Goal: Find contact information: Obtain details needed to contact an individual or organization

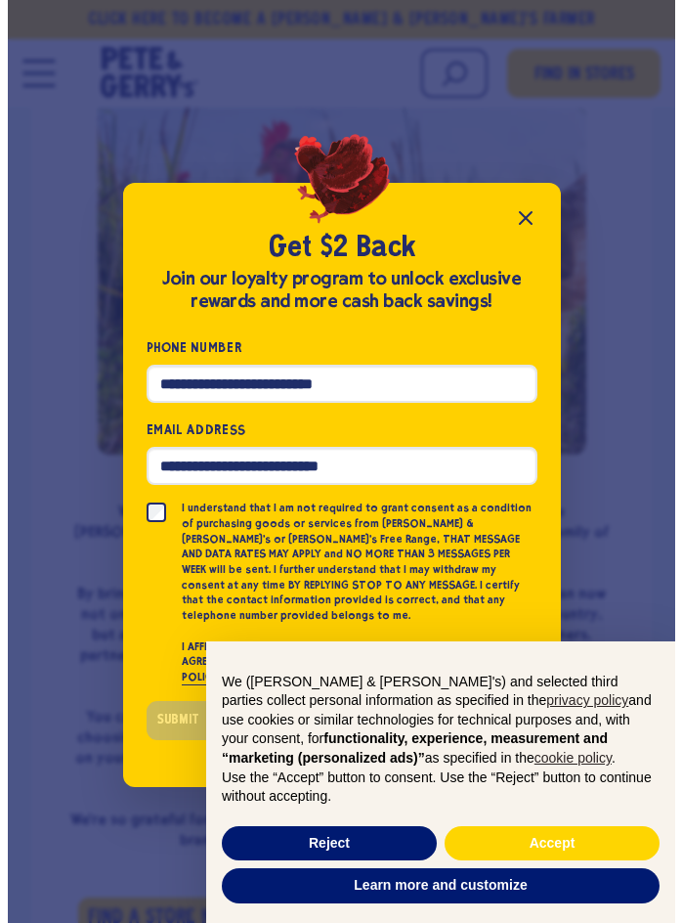
scroll to position [495, 0]
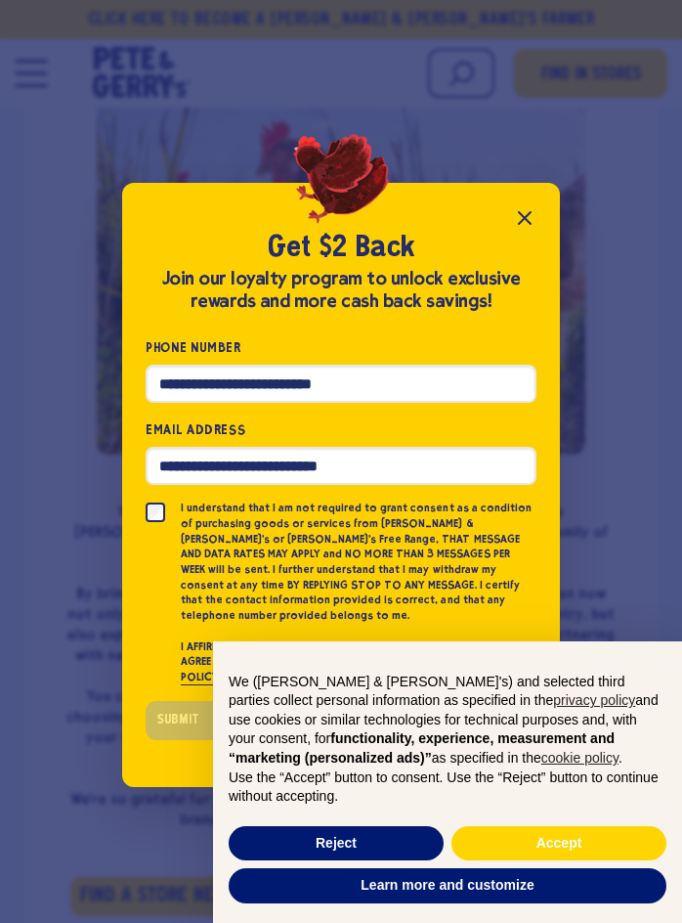
click at [515, 226] on icon "Close popup" at bounding box center [524, 217] width 23 height 23
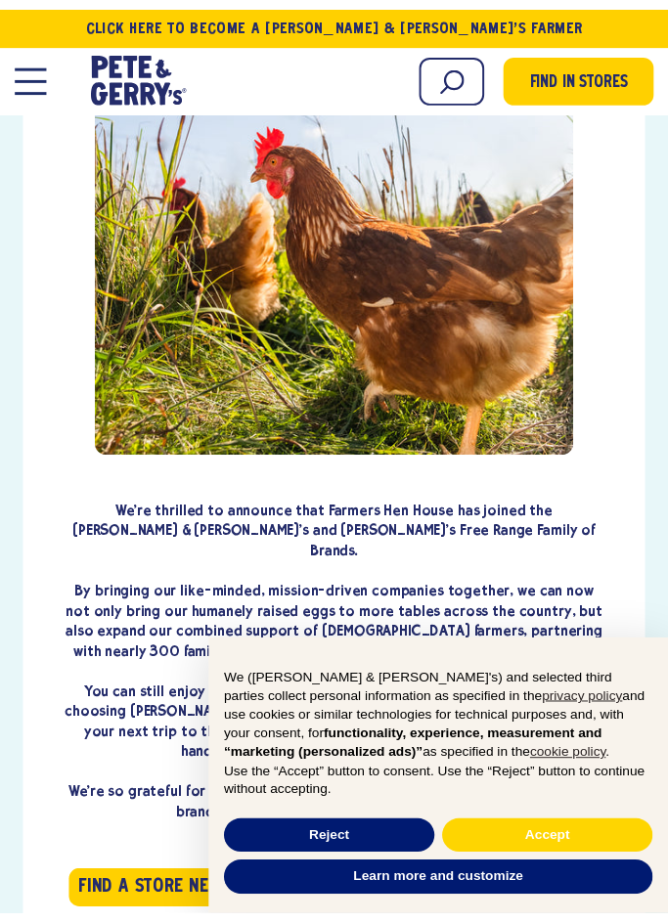
scroll to position [489, 0]
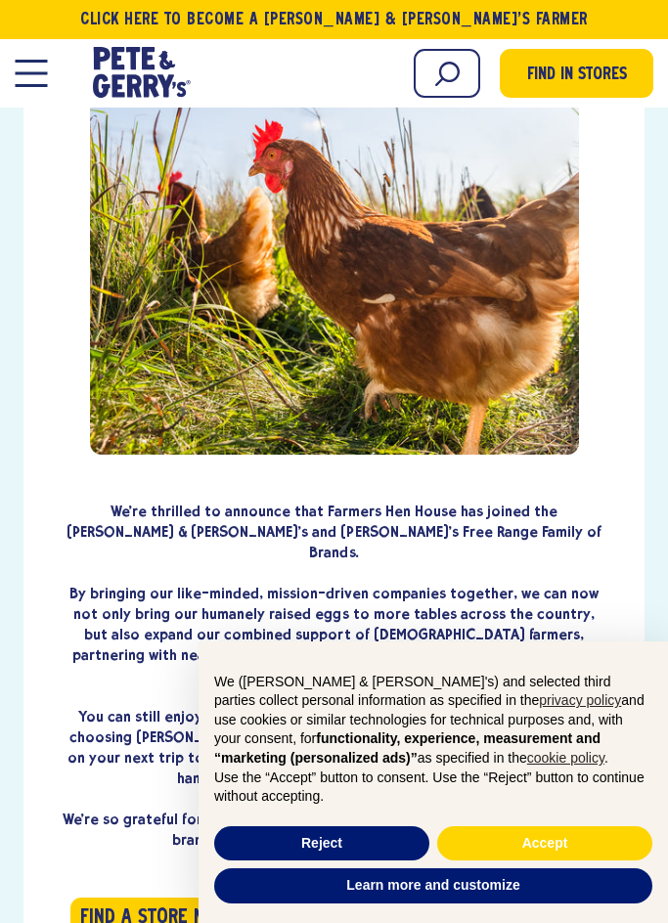
click at [52, 71] on div "Learn Our Hens Our Story FAQ Careers Farm With Us Egg Shortage Our Eggs" at bounding box center [44, 73] width 59 height 53
click at [110, 71] on icon "[PERSON_NAME] & [PERSON_NAME]'s Homepage" at bounding box center [142, 74] width 92 height 48
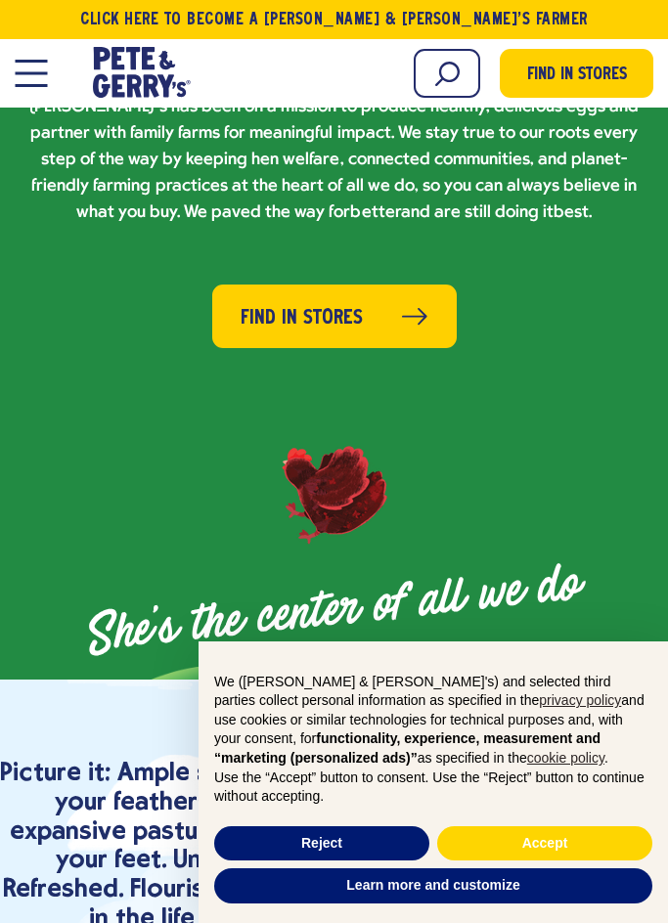
scroll to position [2639, 0]
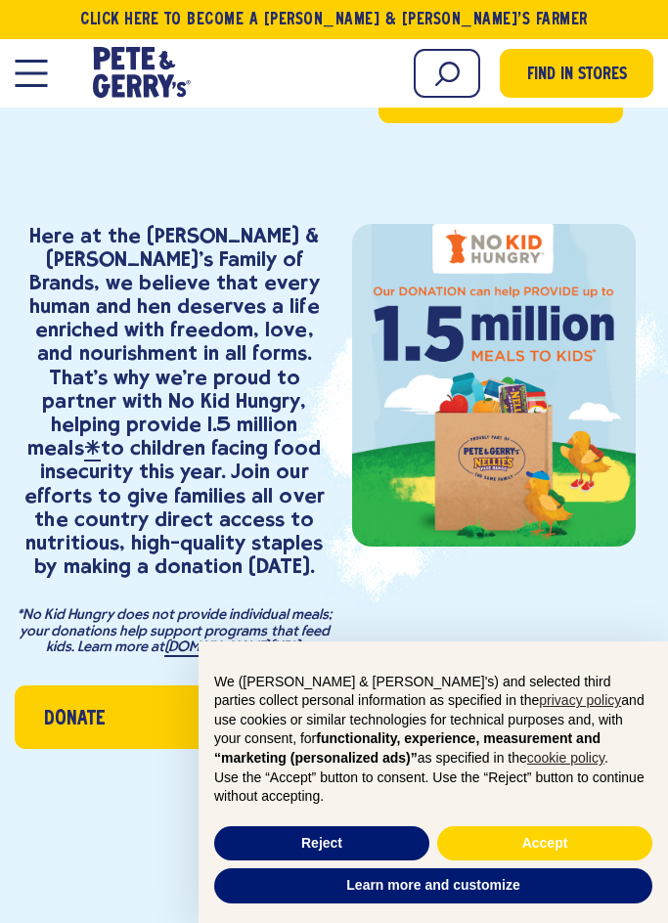
click at [42, 97] on div "Learn Our Hens Our Story FAQ Careers Farm With Us Egg Shortage Our Eggs" at bounding box center [44, 73] width 59 height 53
click at [41, 80] on button "Open Mobile Menu Modal Dialog" at bounding box center [31, 73] width 32 height 27
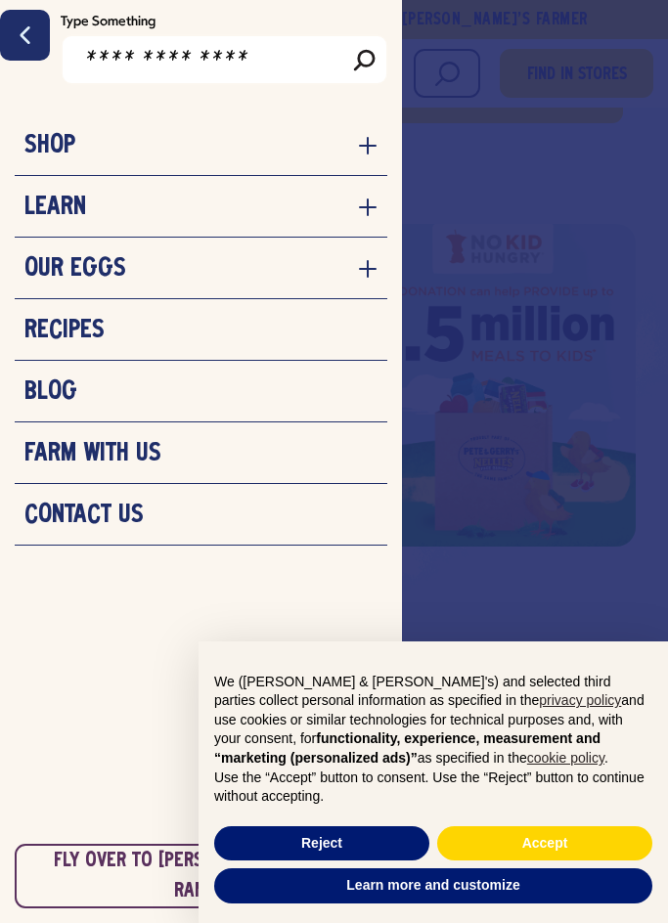
click at [98, 532] on li "Contact Us" at bounding box center [201, 515] width 372 height 62
click at [94, 508] on h3 "Contact Us" at bounding box center [83, 514] width 119 height 29
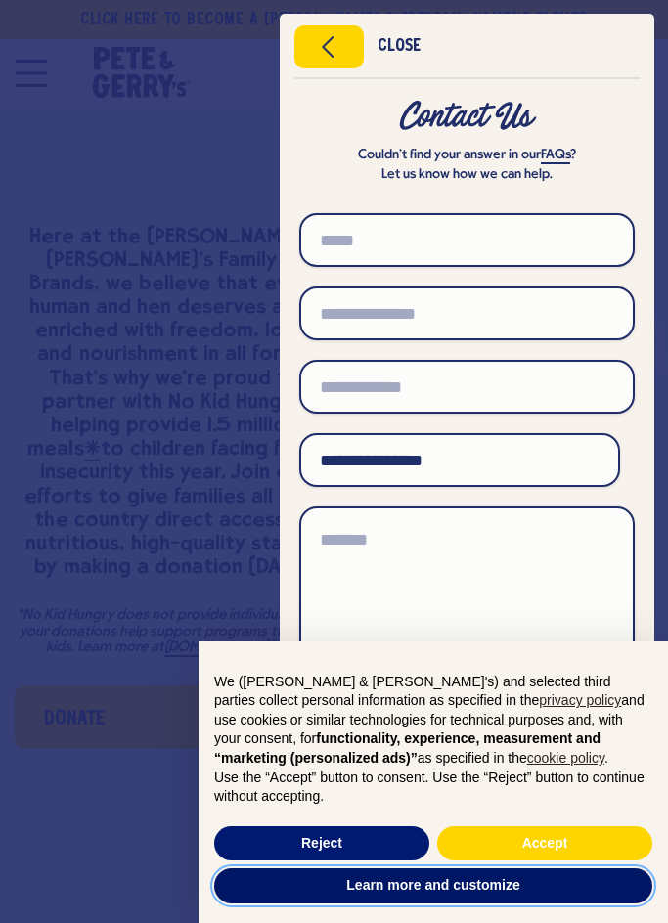
click at [478, 890] on button "Learn more and customize" at bounding box center [433, 885] width 438 height 35
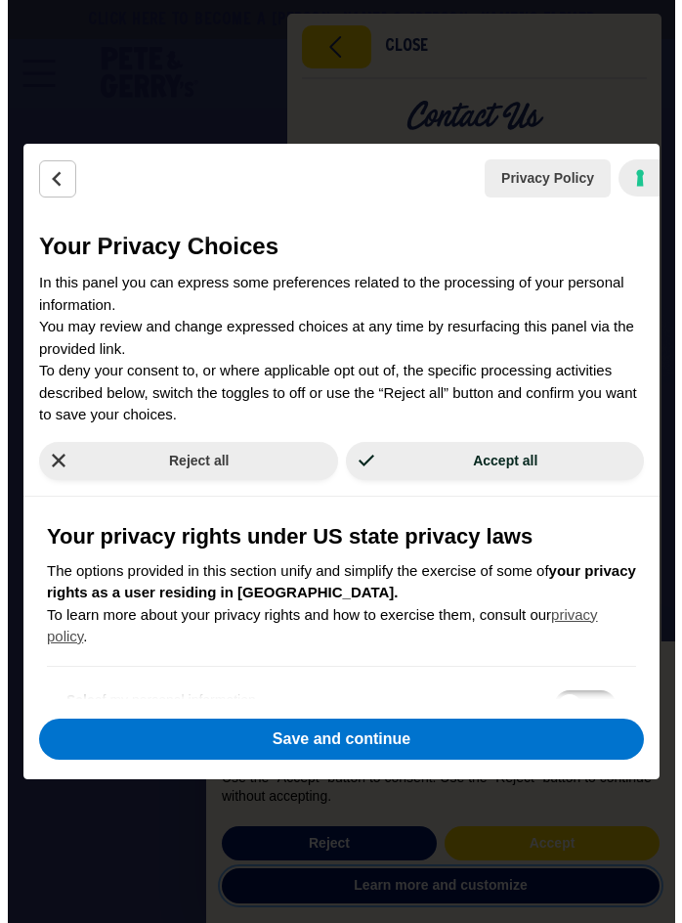
scroll to position [2610, 0]
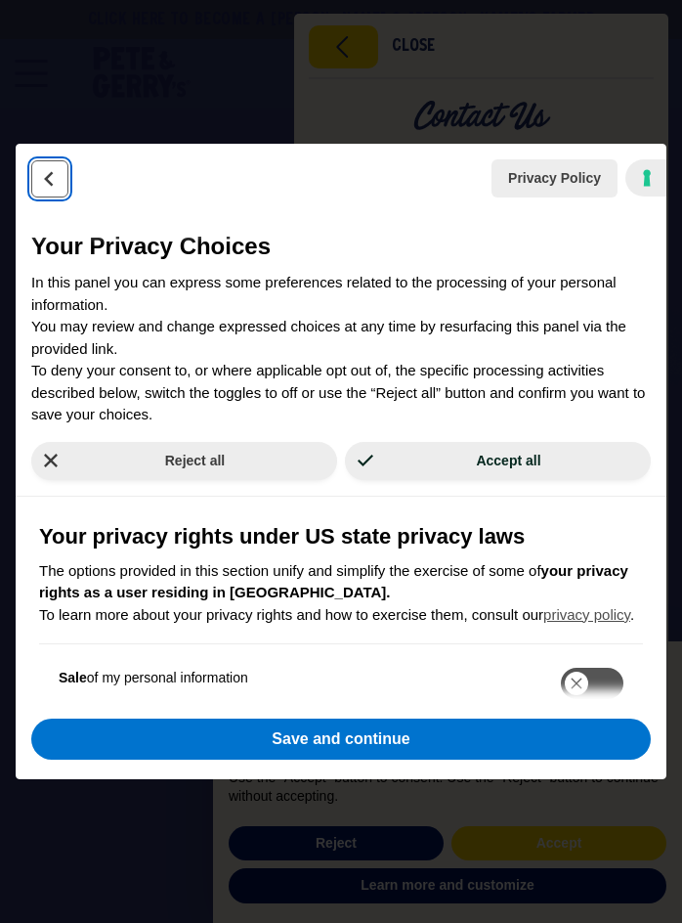
click at [58, 162] on button "Back" at bounding box center [49, 178] width 37 height 37
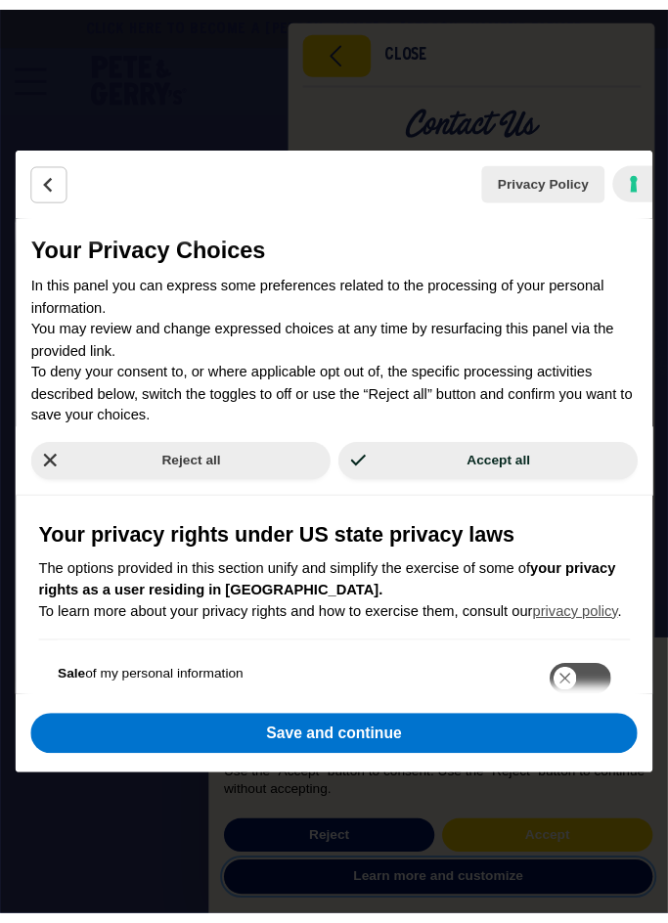
scroll to position [2639, 0]
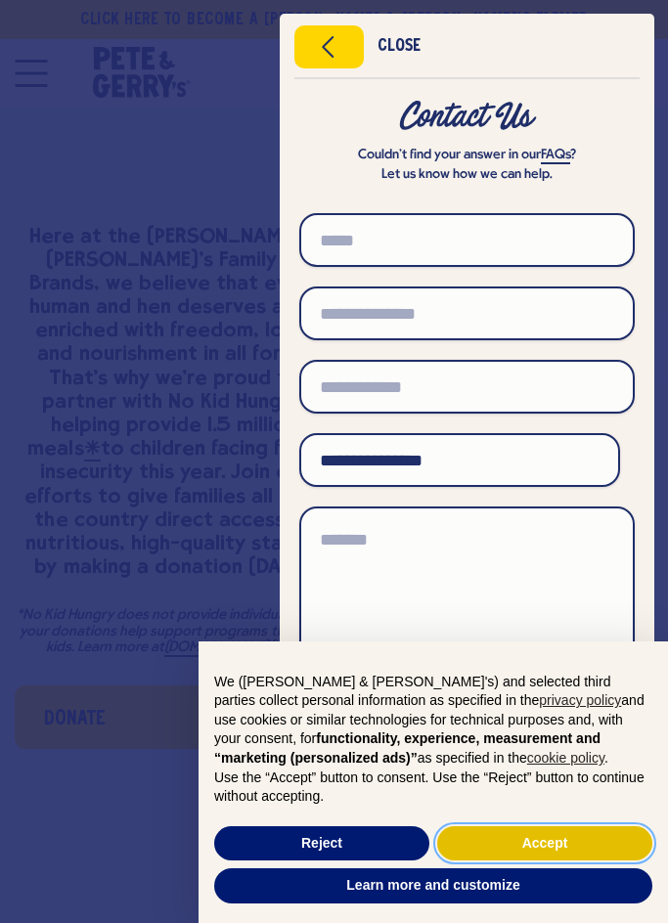
click at [585, 826] on button "Accept" at bounding box center [544, 843] width 215 height 35
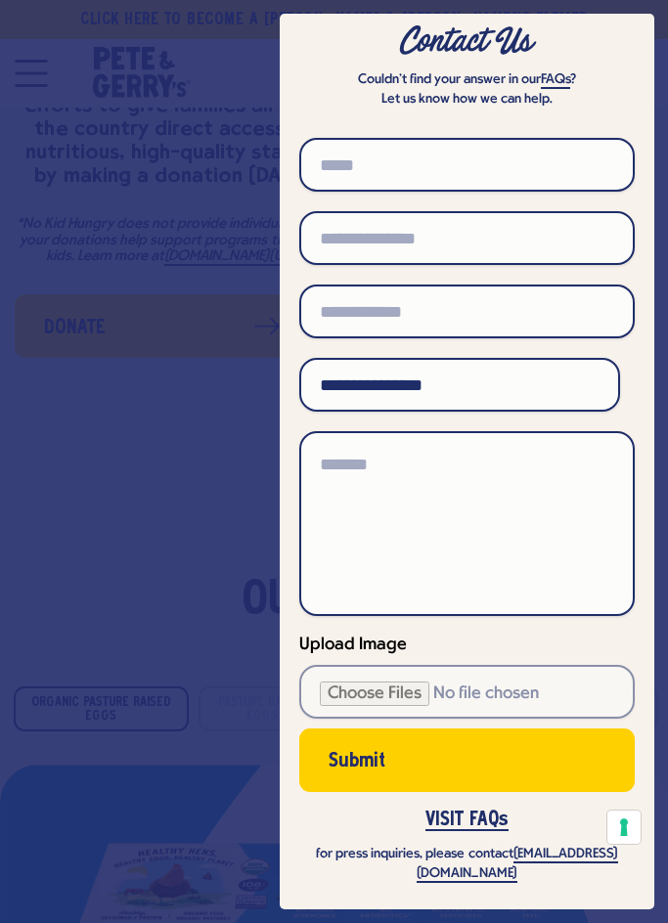
scroll to position [0, 0]
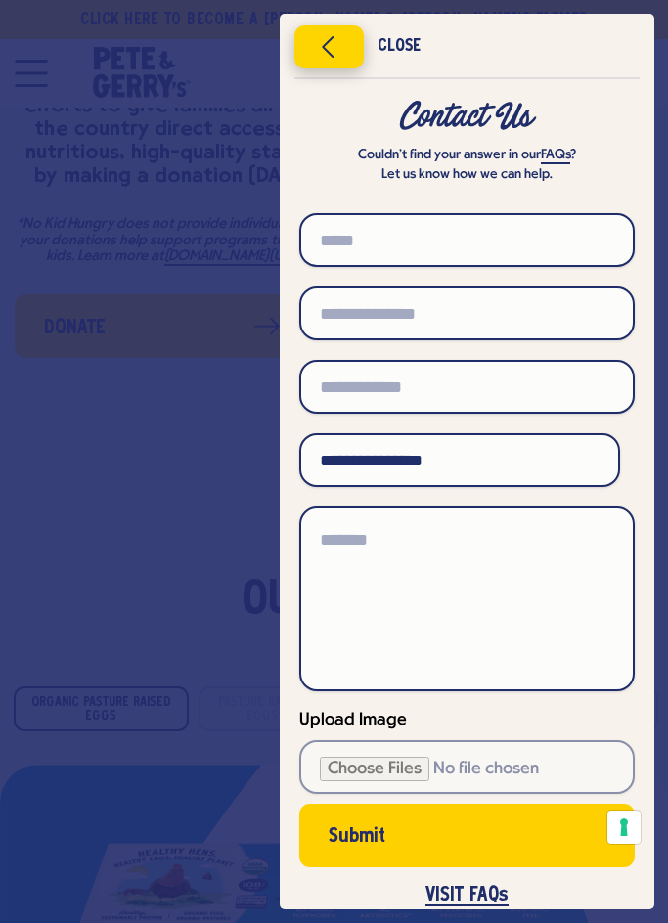
click at [338, 58] on icon "Close menu" at bounding box center [329, 46] width 50 height 29
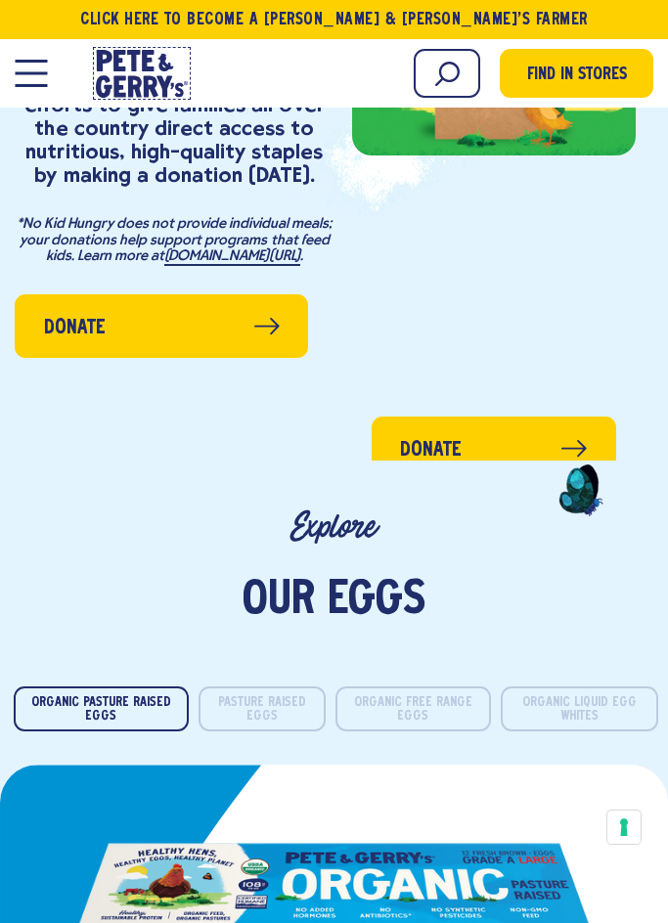
click at [175, 62] on icon "[PERSON_NAME] & [PERSON_NAME]'s Homepage" at bounding box center [142, 74] width 92 height 48
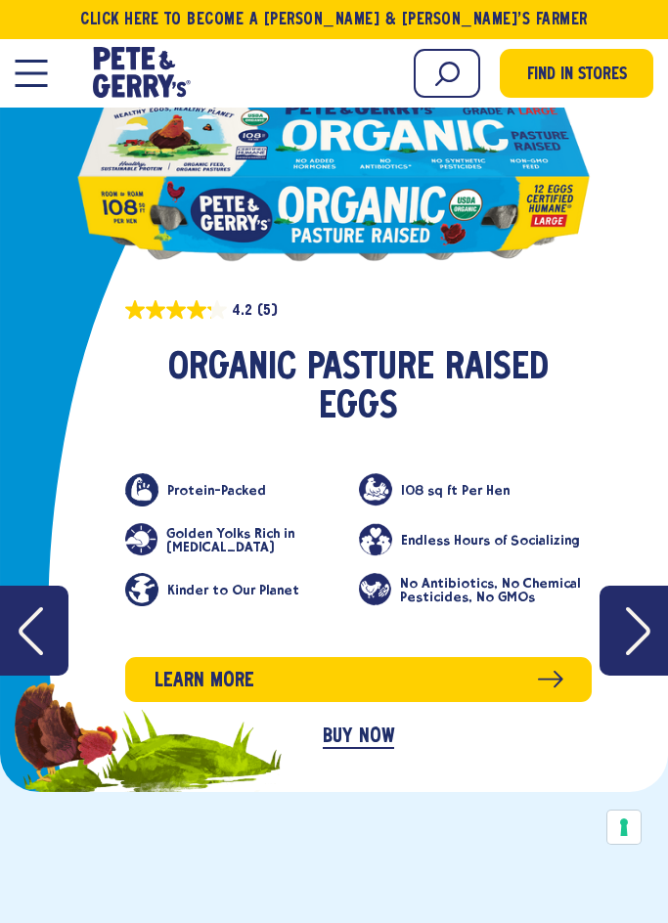
scroll to position [3519, 0]
